Goal: Information Seeking & Learning: Learn about a topic

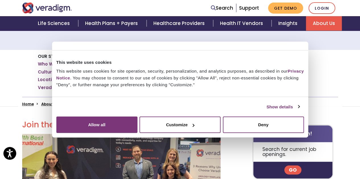
scroll to position [179, 0]
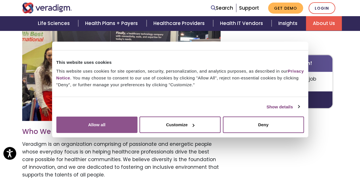
click at [137, 128] on button "Allow all" at bounding box center [96, 125] width 81 height 16
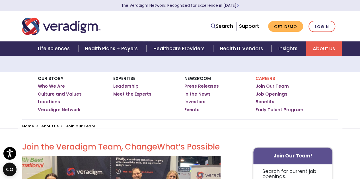
scroll to position [0, 0]
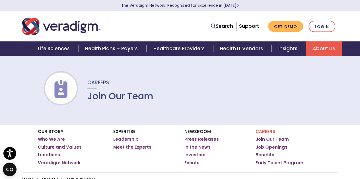
click at [316, 51] on link "About Us" at bounding box center [324, 49] width 36 height 15
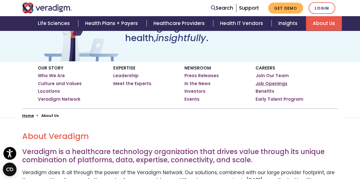
click at [278, 82] on link "Job Openings" at bounding box center [271, 84] width 32 height 6
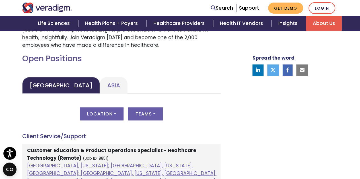
scroll to position [250, 0]
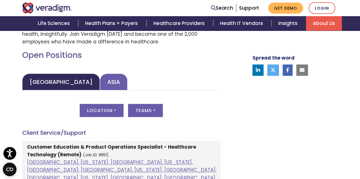
click at [100, 80] on link "Asia" at bounding box center [114, 82] width 28 height 17
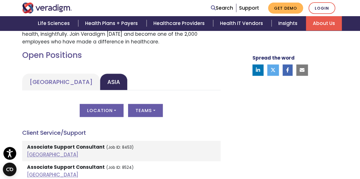
scroll to position [280, 0]
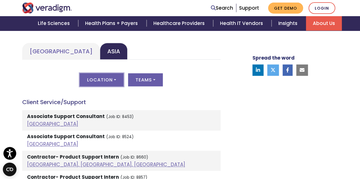
click at [119, 77] on button "Location" at bounding box center [102, 79] width 44 height 13
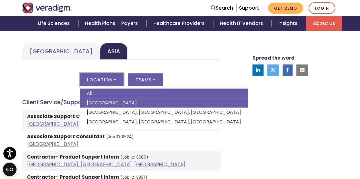
click at [107, 101] on link "India" at bounding box center [164, 103] width 168 height 10
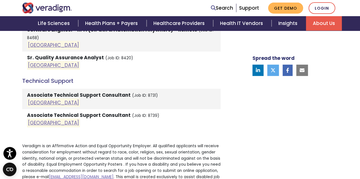
scroll to position [828, 0]
click at [51, 92] on strong "Associate Technical Support Consultant" at bounding box center [79, 95] width 104 height 7
click at [38, 100] on link "India" at bounding box center [53, 103] width 51 height 7
